Goal: Book appointment/travel/reservation

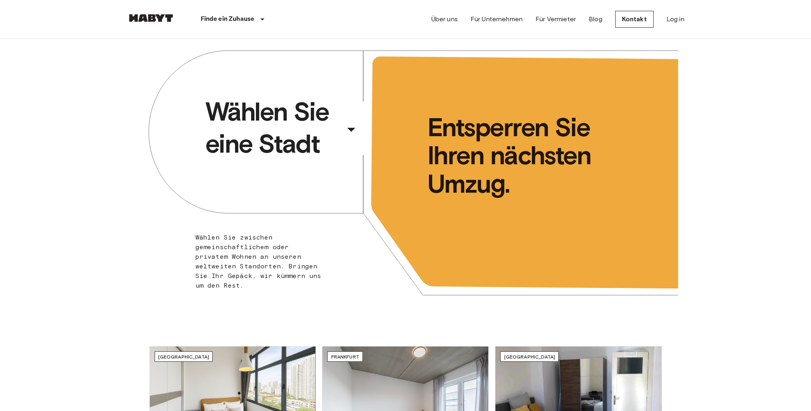
click at [345, 129] on div "​" at bounding box center [362, 136] width 83 height 16
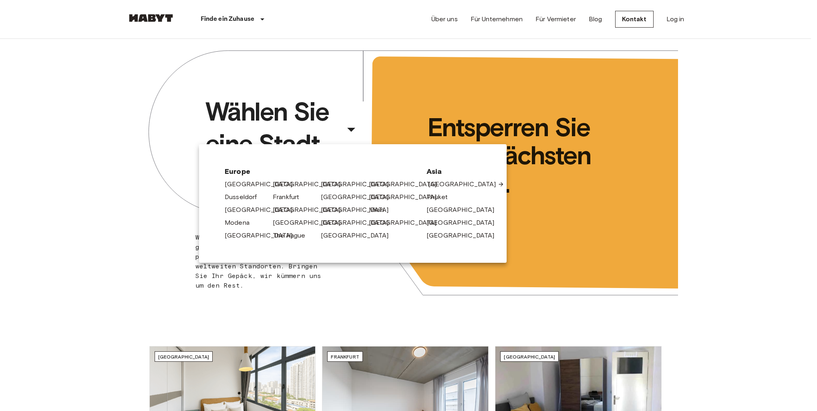
click at [432, 184] on link "[GEOGRAPHIC_DATA]" at bounding box center [466, 185] width 76 height 10
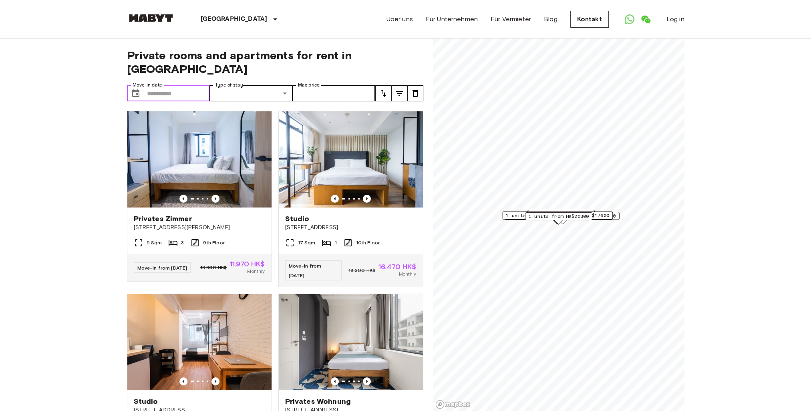
click at [170, 85] on input "Move-in date" at bounding box center [178, 93] width 63 height 16
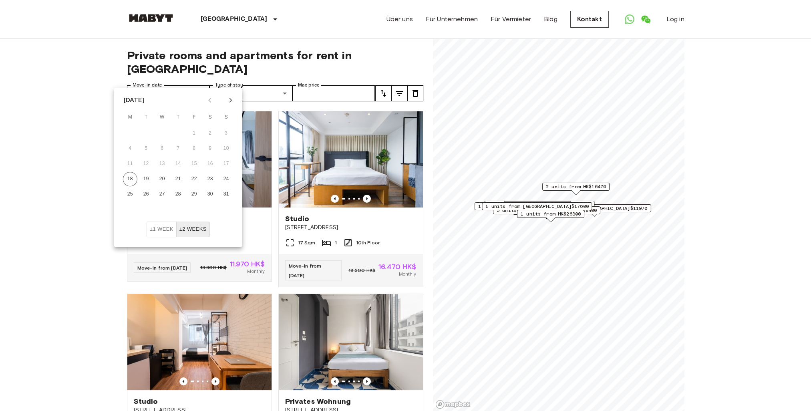
click at [227, 106] on button "Next month" at bounding box center [231, 100] width 14 height 14
click at [193, 164] on button "17" at bounding box center [194, 164] width 14 height 14
type input "**********"
